Goal: Task Accomplishment & Management: Use online tool/utility

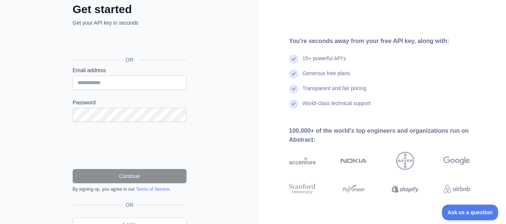
scroll to position [83, 0]
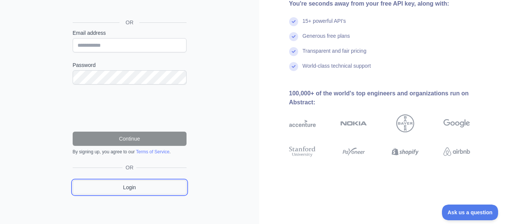
click at [122, 188] on link "Login" at bounding box center [130, 187] width 114 height 14
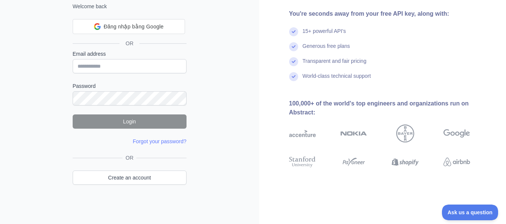
scroll to position [45, 0]
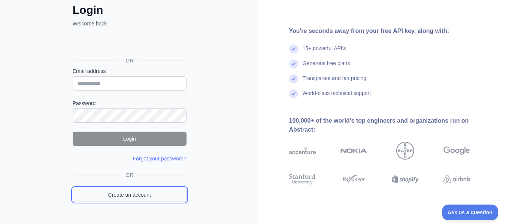
click at [136, 189] on link "Create an account" at bounding box center [130, 195] width 114 height 14
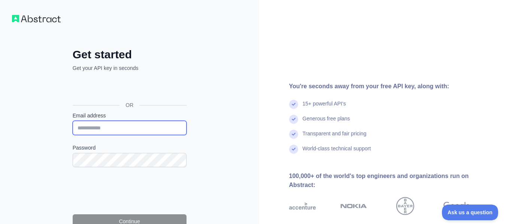
click at [119, 126] on input "Email address" at bounding box center [130, 128] width 114 height 14
type input "**********"
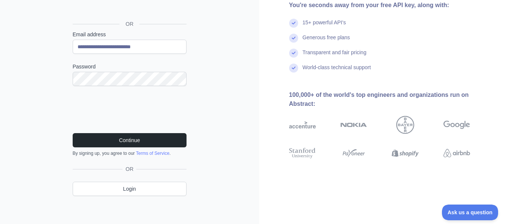
scroll to position [83, 0]
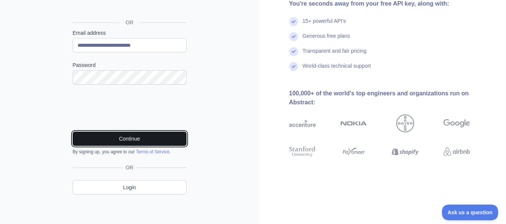
click at [155, 141] on button "Continue" at bounding box center [130, 139] width 114 height 14
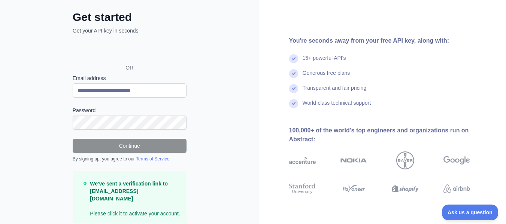
scroll to position [59, 0]
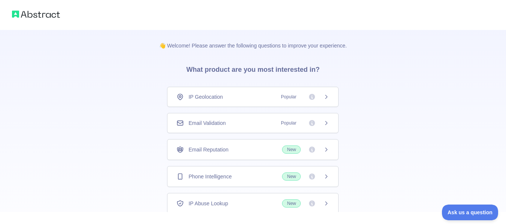
click at [225, 126] on span "Email Validation" at bounding box center [206, 122] width 37 height 7
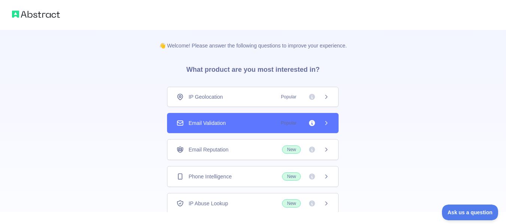
scroll to position [22, 0]
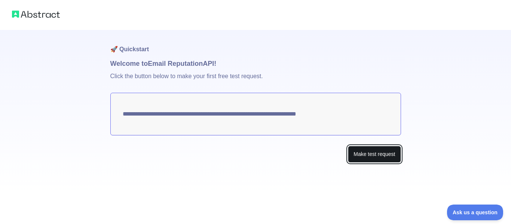
click at [373, 155] on button "Make test request" at bounding box center [374, 154] width 53 height 17
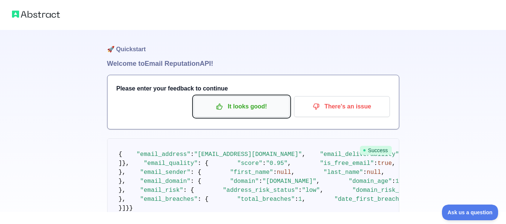
click at [270, 103] on p "It looks good!" at bounding box center [241, 106] width 85 height 13
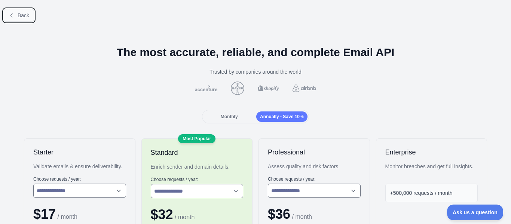
click at [10, 11] on button "Back" at bounding box center [19, 15] width 30 height 13
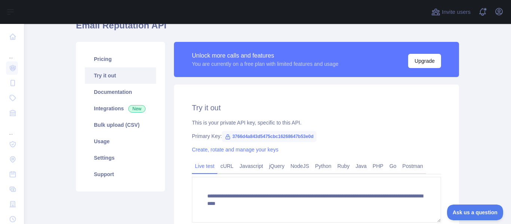
scroll to position [75, 0]
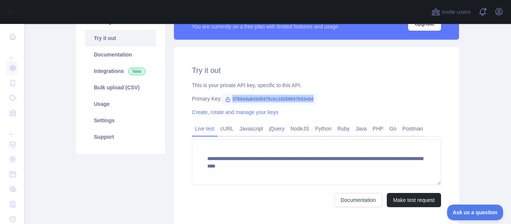
drag, startPoint x: 228, startPoint y: 100, endPoint x: 314, endPoint y: 99, distance: 86.9
click at [314, 99] on div "Primary Key: 3766d4a843d5475cbc16268647b53e0d" at bounding box center [316, 98] width 249 height 7
copy span "3766d4a843d5475cbc16268647b53e0d"
click at [333, 90] on div "**********" at bounding box center [316, 136] width 285 height 178
